Goal: Find specific page/section: Find specific page/section

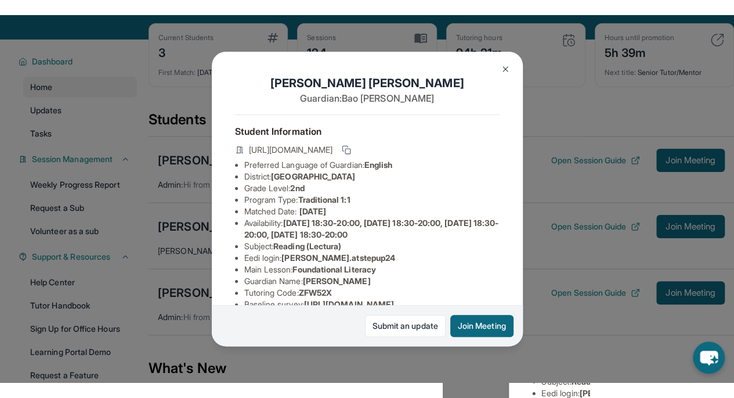
scroll to position [223, 0]
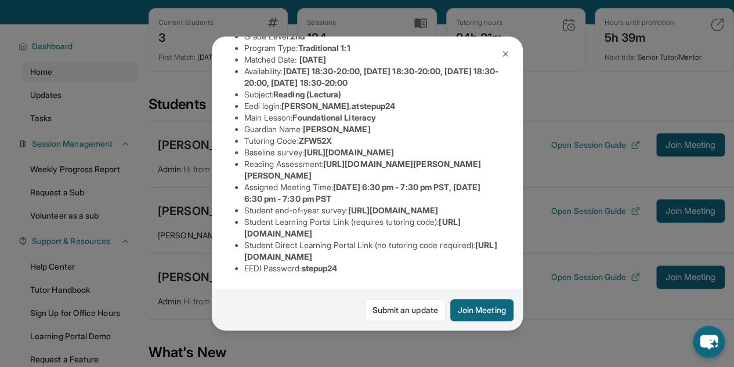
click at [506, 52] on img at bounding box center [505, 53] width 9 height 9
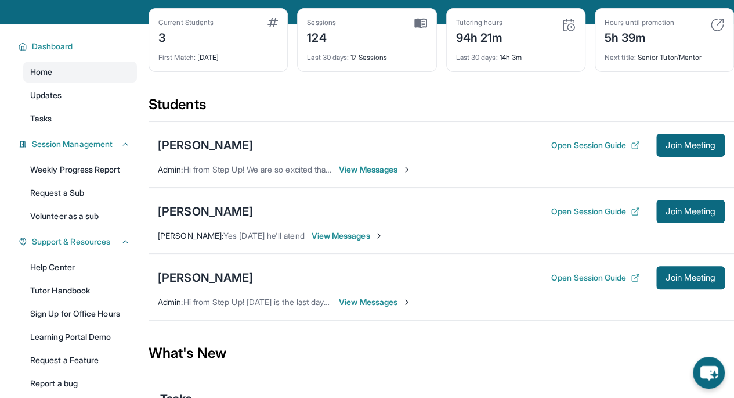
click at [677, 281] on span "Join Meeting" at bounding box center [691, 277] width 50 height 7
click at [108, 180] on link "Weekly Progress Report" at bounding box center [80, 169] width 114 height 21
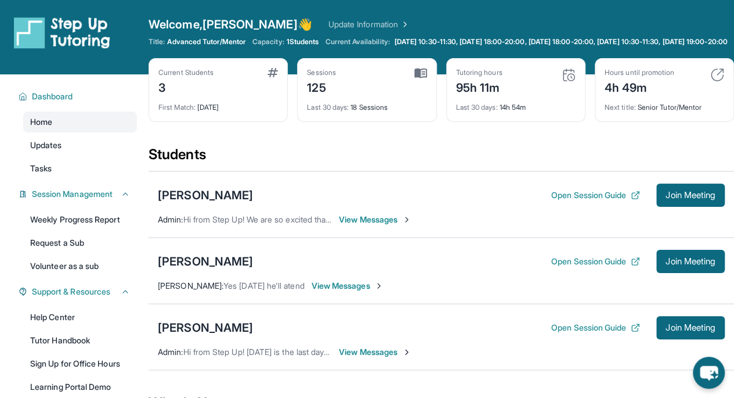
click at [483, 160] on div "Students" at bounding box center [442, 158] width 586 height 26
